Goal: Check status: Check status

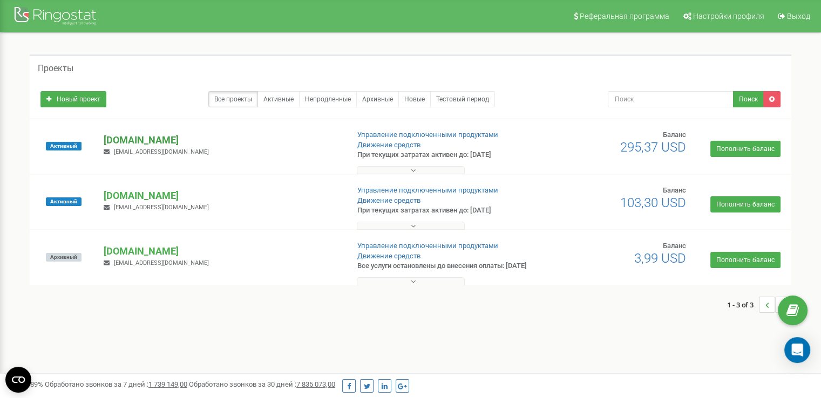
click at [149, 142] on p "[DOMAIN_NAME]" at bounding box center [222, 140] width 236 height 14
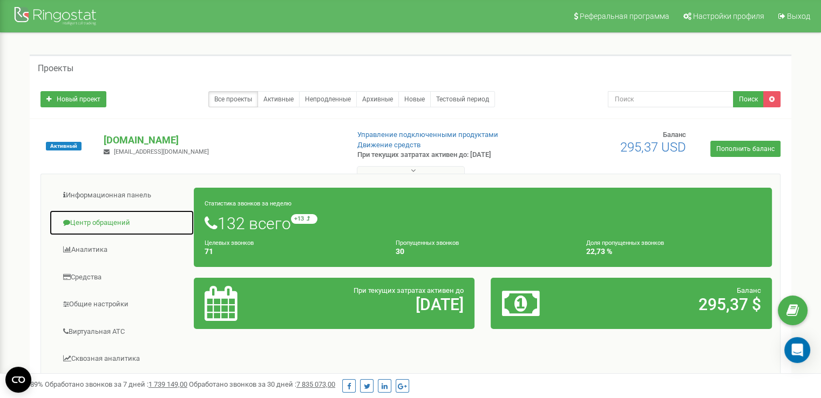
click at [109, 219] on link "Центр обращений" at bounding box center [121, 223] width 145 height 26
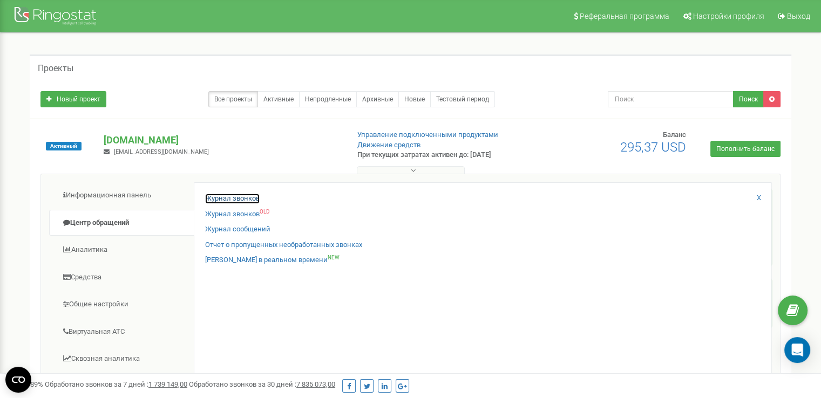
click at [221, 200] on link "Журнал звонков" at bounding box center [232, 199] width 54 height 10
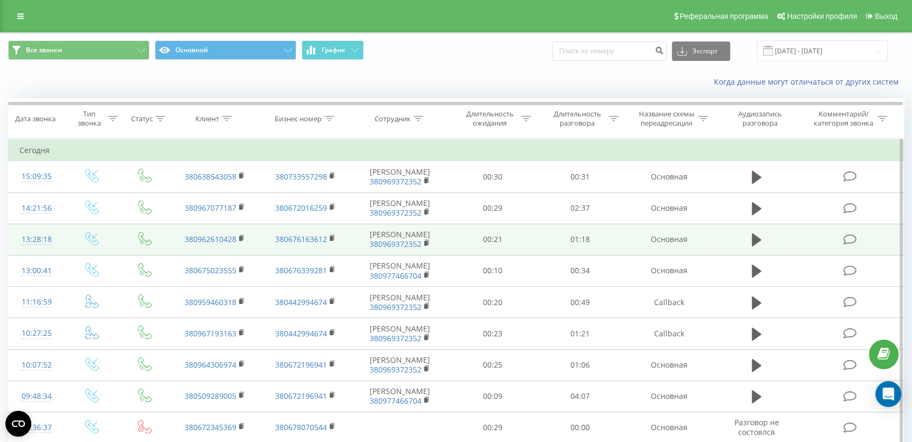
click at [817, 245] on td at bounding box center [850, 239] width 105 height 31
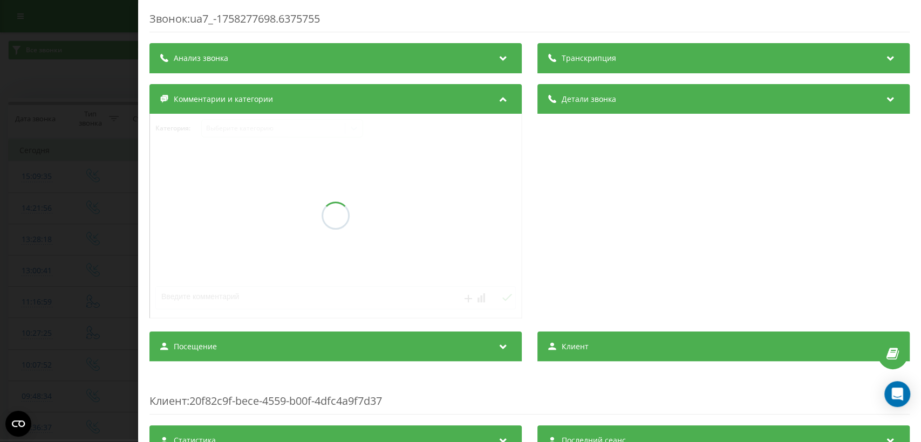
scroll to position [80, 0]
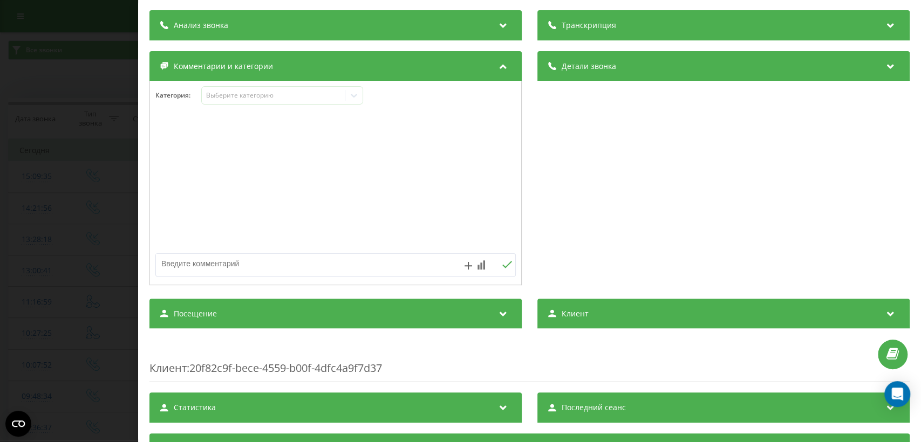
click at [462, 300] on div "Посещение" at bounding box center [335, 314] width 372 height 30
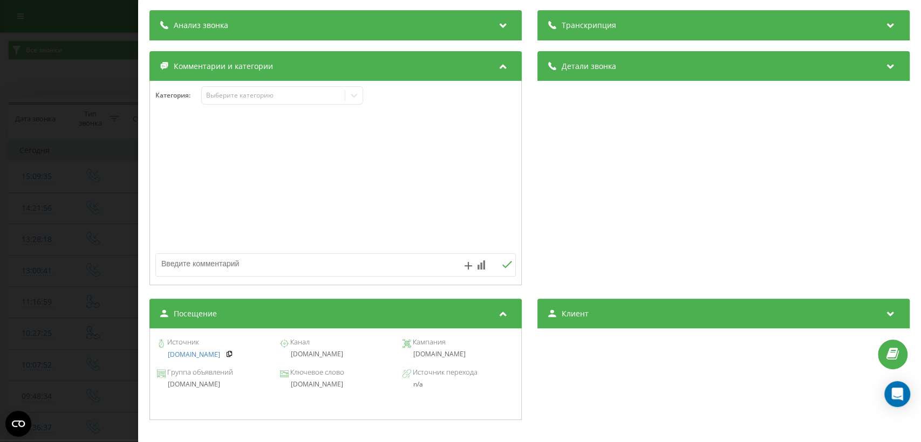
drag, startPoint x: 408, startPoint y: 360, endPoint x: 462, endPoint y: 358, distance: 54.0
click at [462, 358] on div "Источник [DOMAIN_NAME] Канал [DOMAIN_NAME] Кампания [DOMAIN_NAME]" at bounding box center [335, 349] width 360 height 30
copy div "[DOMAIN_NAME]"
click at [93, 248] on div "Звонок : ua7_-1758277698.6375755 1 x - 01:19 00:00 00:00 Транскрипция Для анали…" at bounding box center [460, 221] width 921 height 442
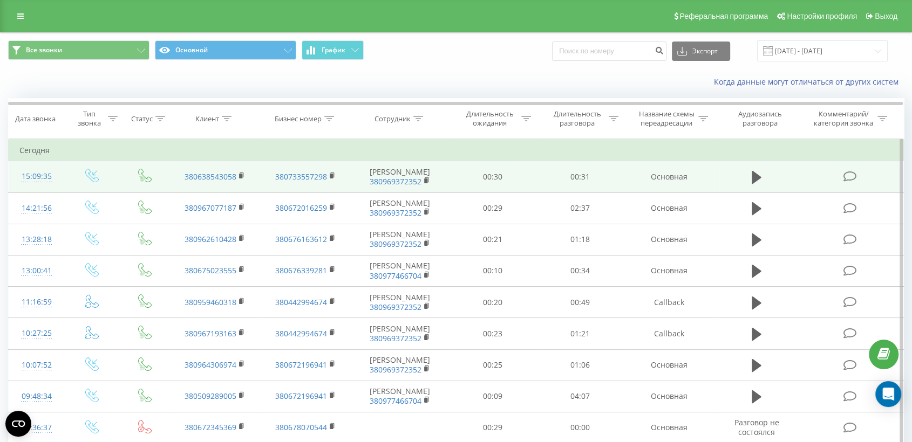
click at [795, 179] on td at bounding box center [756, 176] width 84 height 31
click at [817, 186] on td at bounding box center [850, 176] width 105 height 31
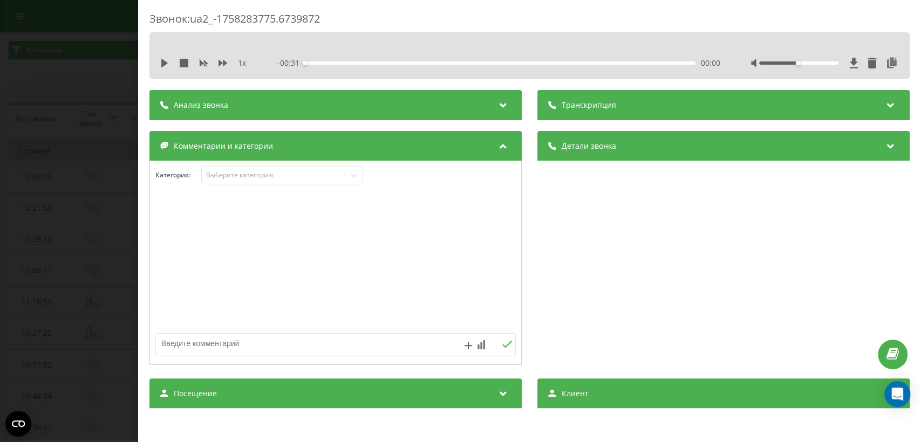
scroll to position [80, 0]
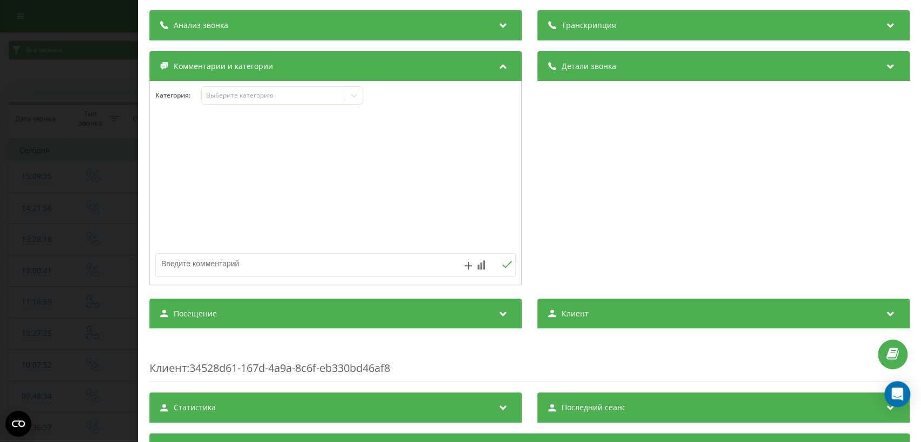
click at [476, 316] on div "Посещение" at bounding box center [335, 314] width 372 height 30
